Goal: Task Accomplishment & Management: Manage account settings

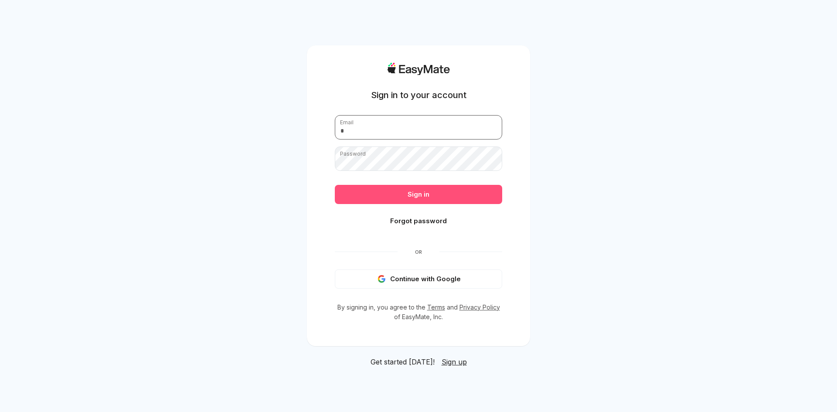
type input "**********"
click at [379, 185] on button "Sign in" at bounding box center [418, 194] width 167 height 19
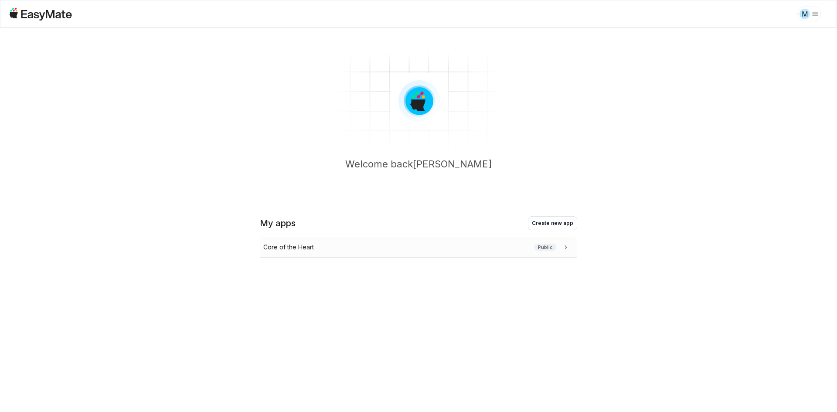
click at [428, 246] on div "Core of the Heart Public" at bounding box center [416, 247] width 307 height 10
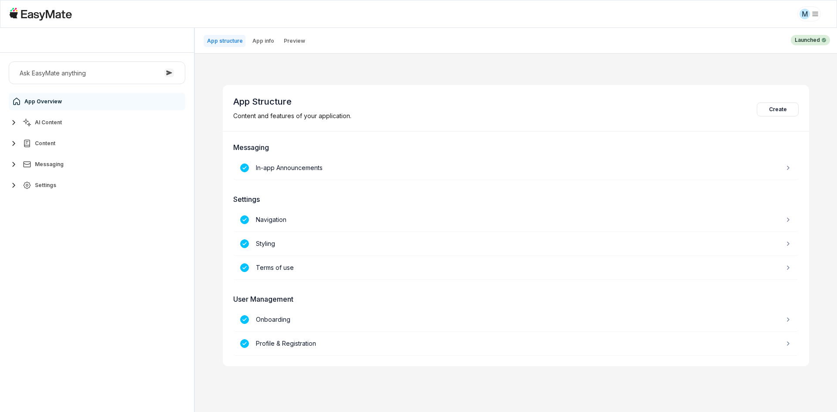
click at [98, 233] on div "Ask EasyMate anything App Overview AI Content Content Messaging Settings" at bounding box center [97, 232] width 194 height 359
click at [55, 123] on span "AI Content" at bounding box center [48, 122] width 27 height 7
click at [65, 139] on link "Agents 3" at bounding box center [101, 143] width 163 height 17
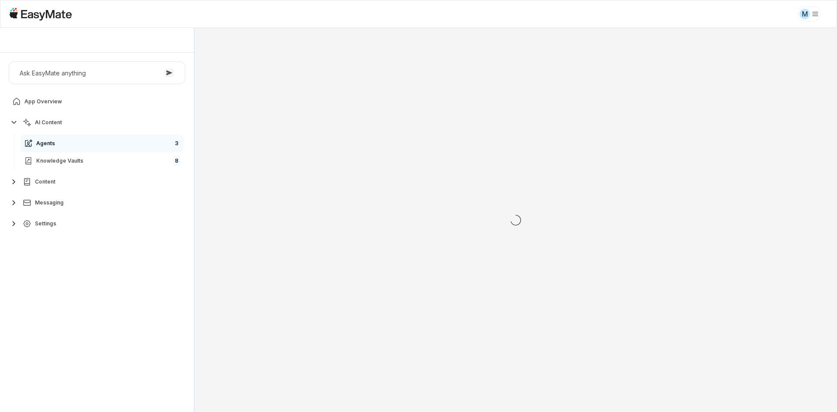
click at [61, 241] on div "Ask EasyMate anything App Overview AI Content Agents 3 Knowledge Vaults 8 Conte…" at bounding box center [97, 149] width 194 height 192
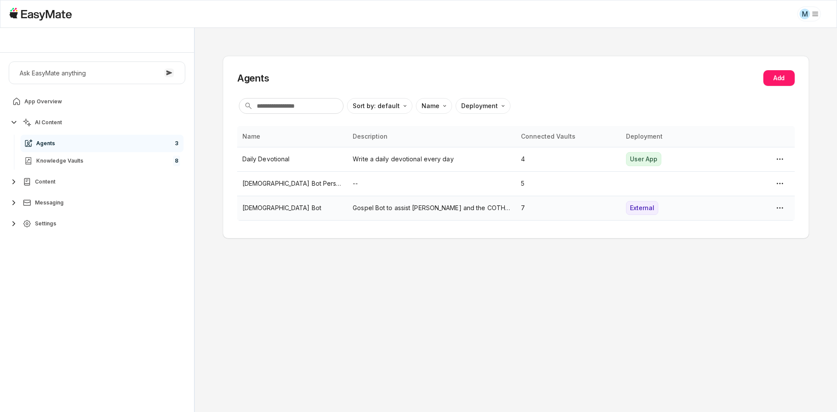
click at [247, 212] on p "[DEMOGRAPHIC_DATA] Bot" at bounding box center [292, 208] width 100 height 10
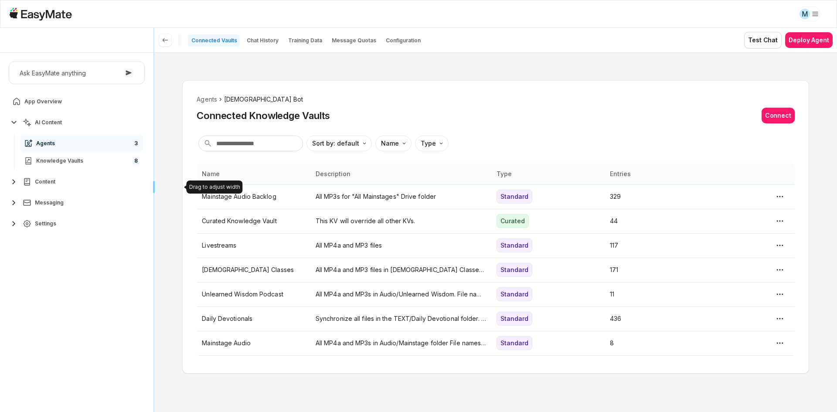
click at [154, 206] on div "Drag to adjust width Drag to adjust width" at bounding box center [154, 220] width 0 height 384
click at [166, 198] on div "Agents Gospel Bot Connected Knowledge Vaults Connect Sort by: default Direction…" at bounding box center [495, 232] width 683 height 360
click at [166, 197] on div "Agents Gospel Bot Connected Knowledge Vaults Connect Sort by: default Direction…" at bounding box center [495, 232] width 683 height 360
click at [257, 45] on button "Chat History" at bounding box center [262, 40] width 38 height 12
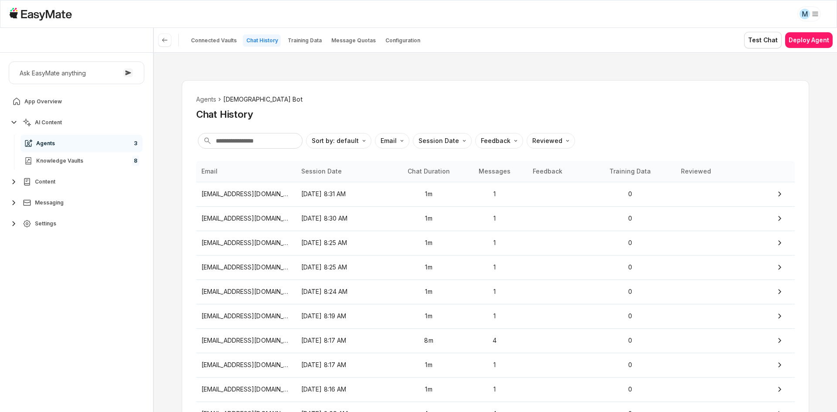
click at [178, 176] on div "Agents Gospel Bot Chat History Sort by: default Direction Email Session Date Fe…" at bounding box center [495, 232] width 683 height 360
click at [82, 227] on button "Settings" at bounding box center [77, 223] width 136 height 17
type textarea "*"
